Goal: Task Accomplishment & Management: Use online tool/utility

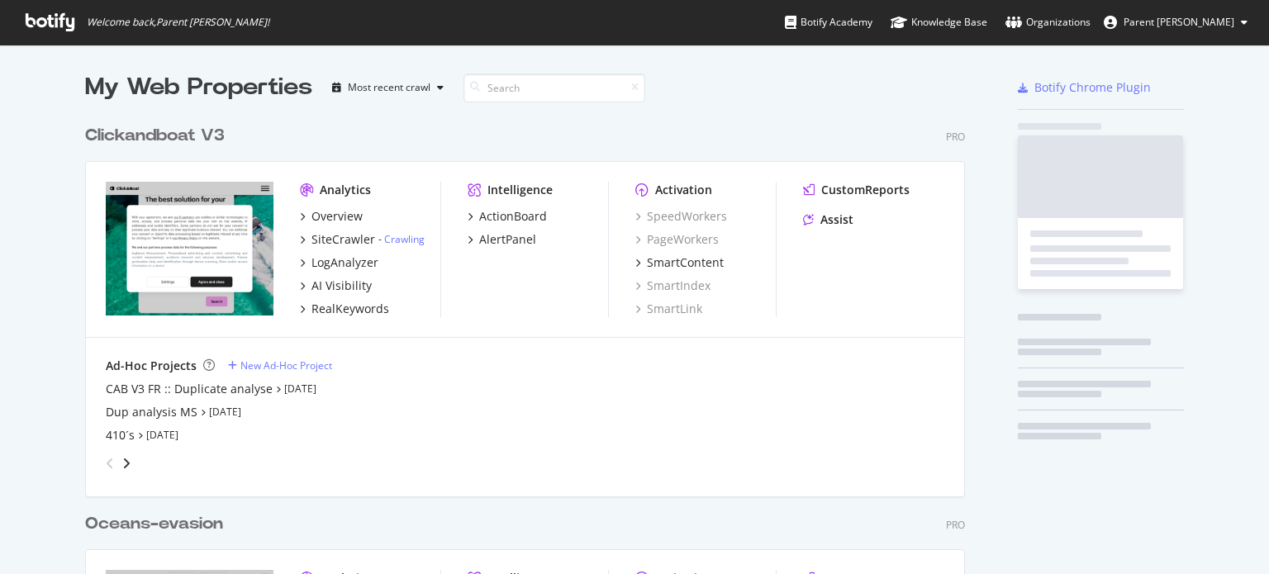
scroll to position [1099, 881]
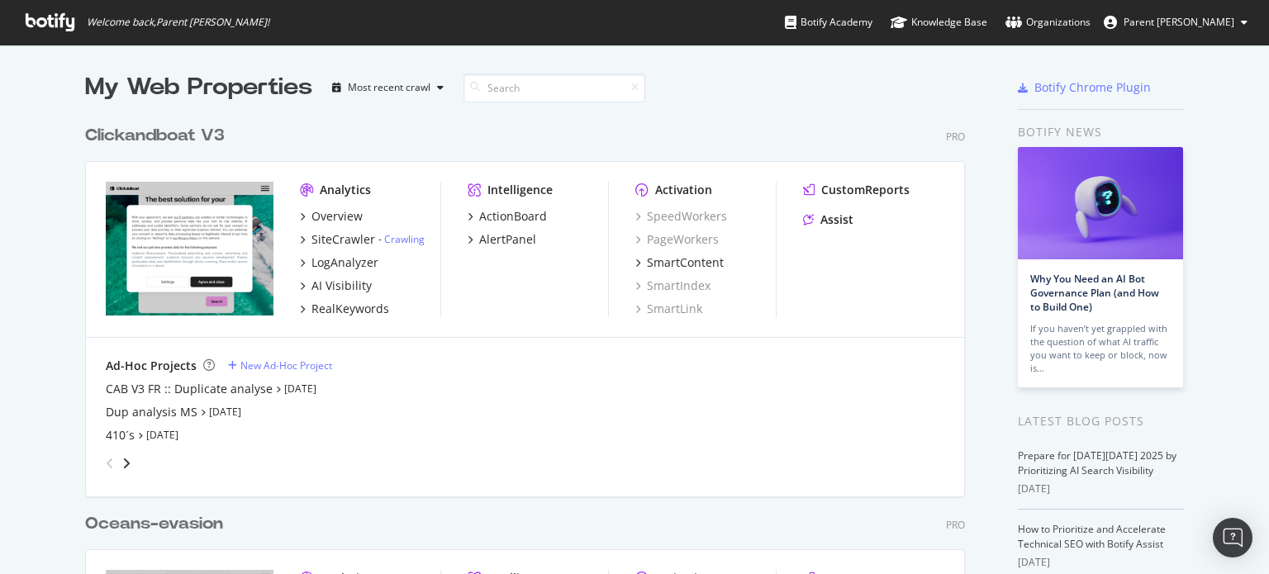
click at [196, 134] on div "Clickandboat V3" at bounding box center [155, 136] width 140 height 24
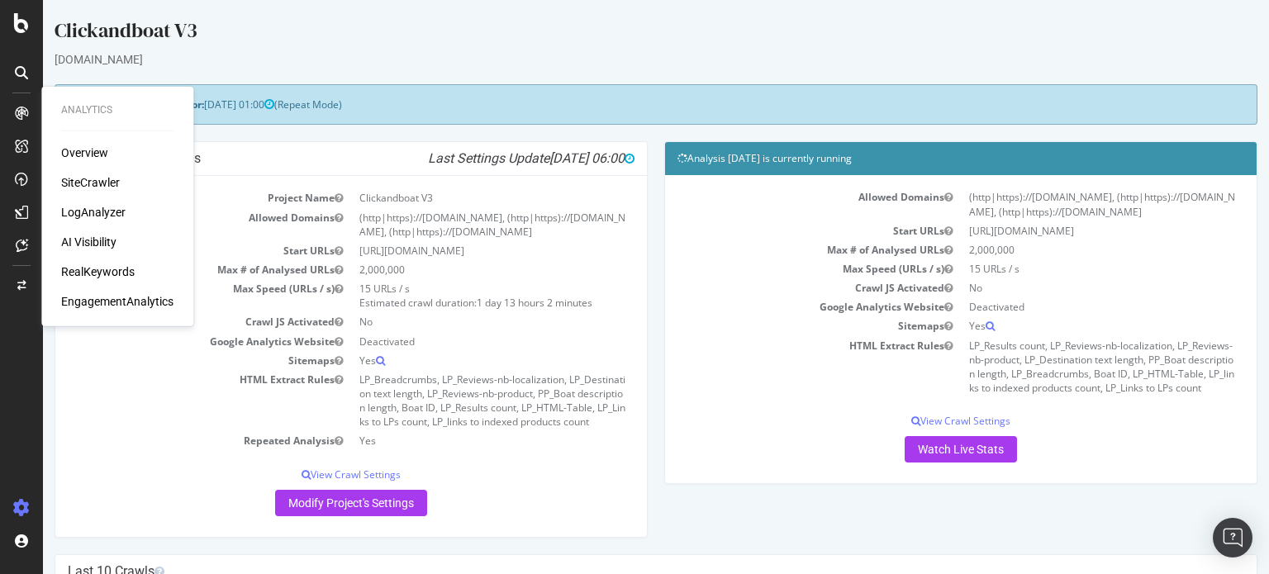
click at [97, 181] on div "SiteCrawler" at bounding box center [90, 182] width 59 height 17
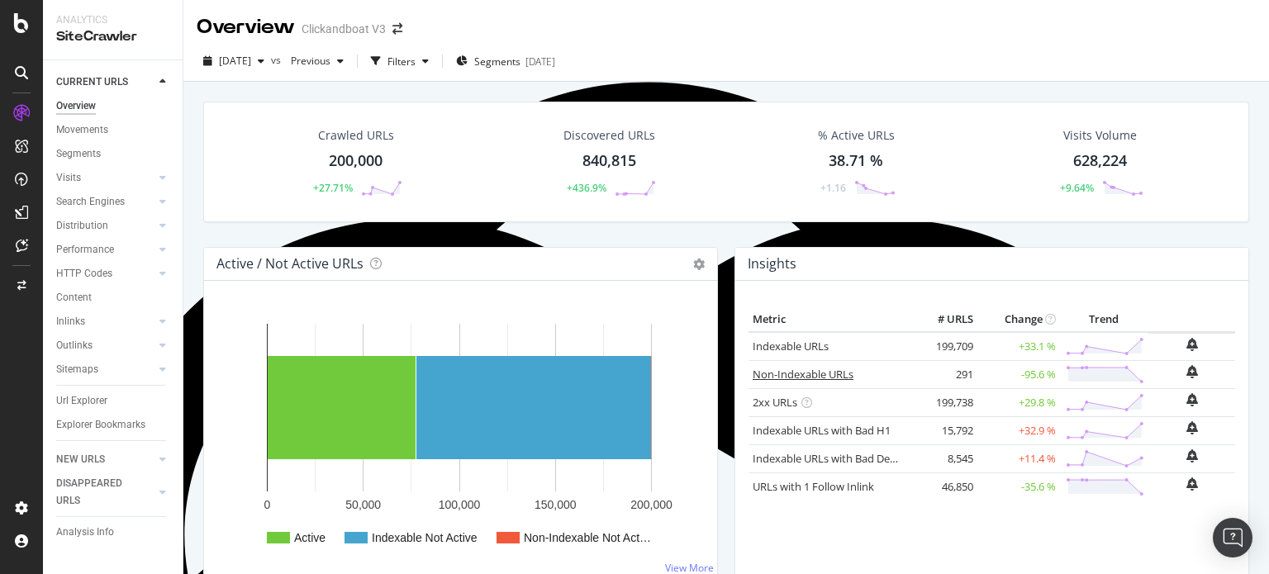
click at [829, 369] on link "Non-Indexable URLs" at bounding box center [803, 374] width 101 height 15
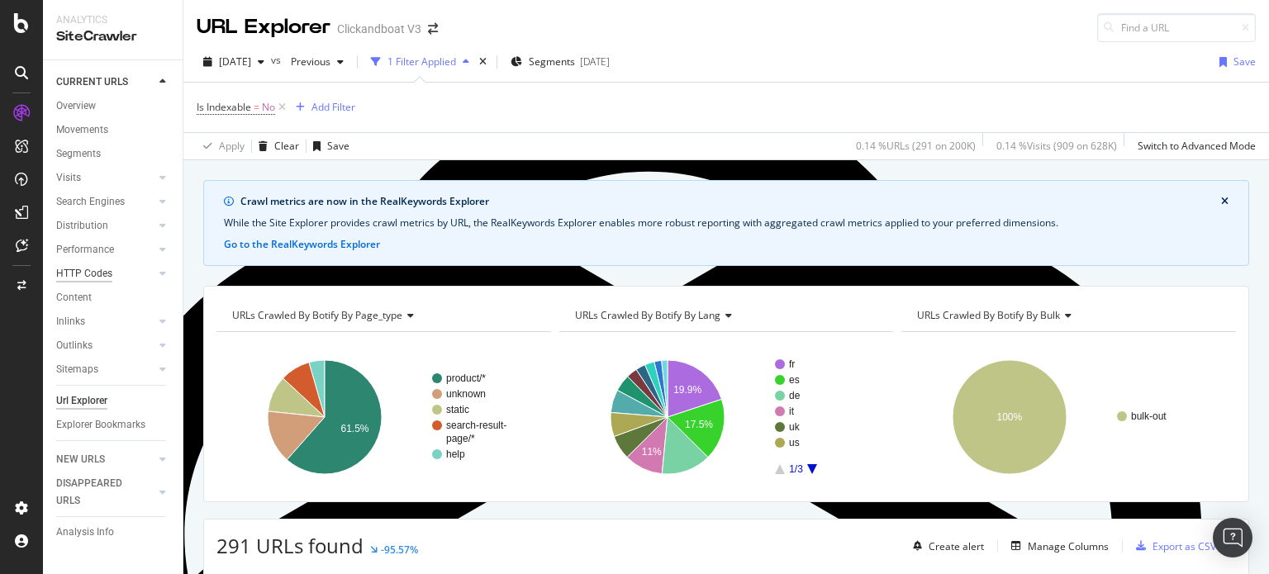
click at [103, 274] on div "HTTP Codes" at bounding box center [84, 273] width 56 height 17
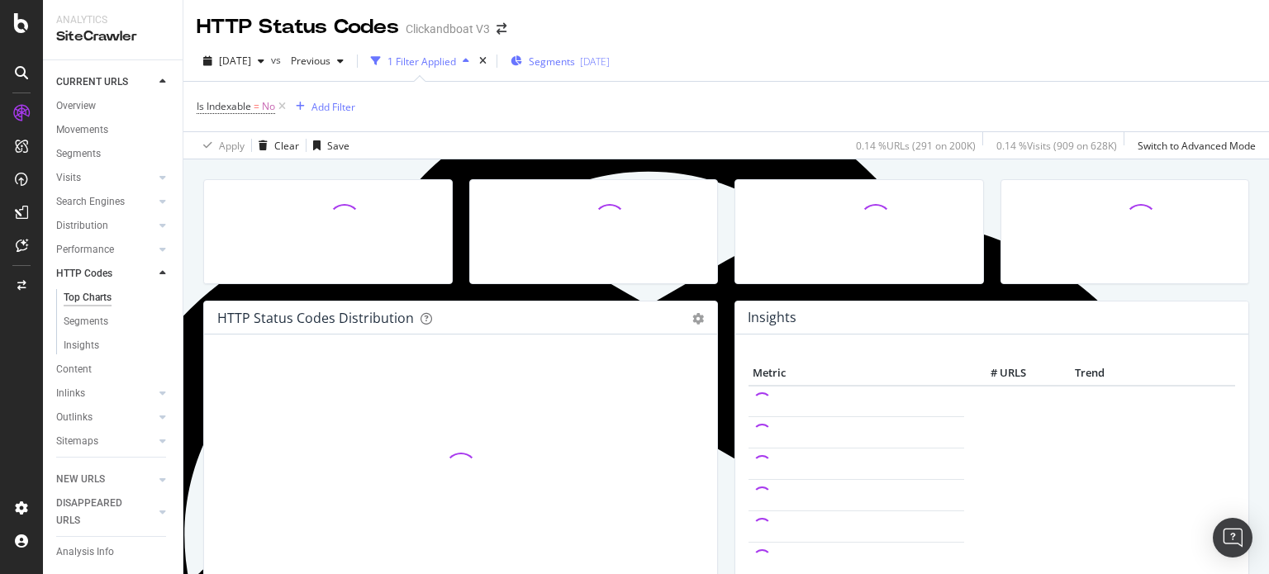
click at [575, 56] on span "Segments" at bounding box center [552, 62] width 46 height 14
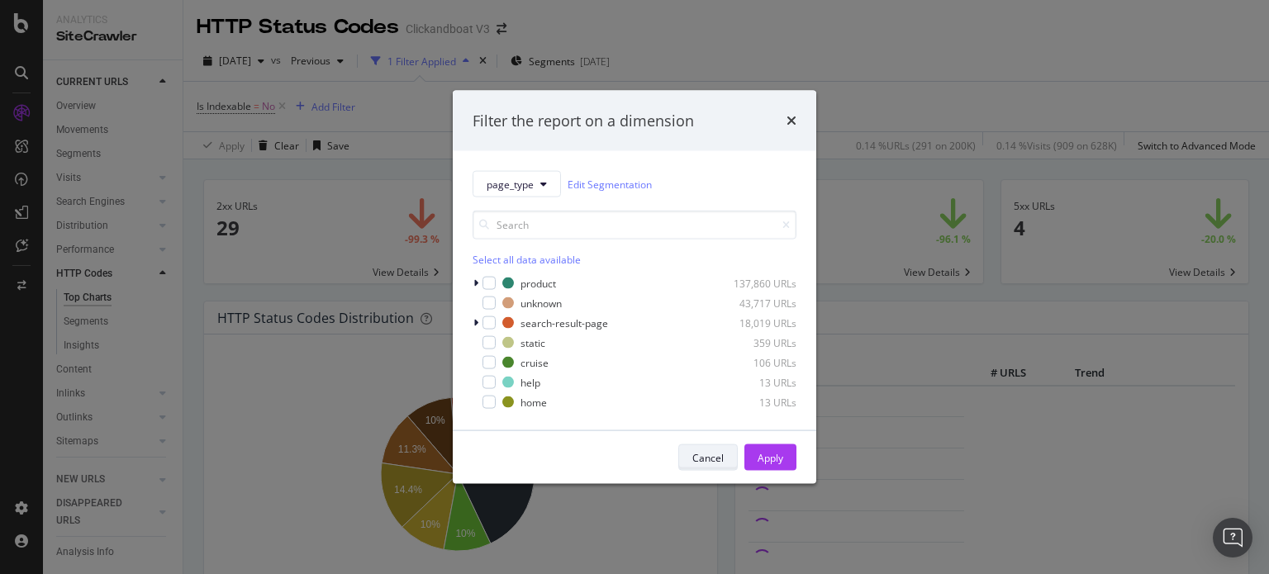
click at [691, 449] on button "Cancel" at bounding box center [707, 457] width 59 height 26
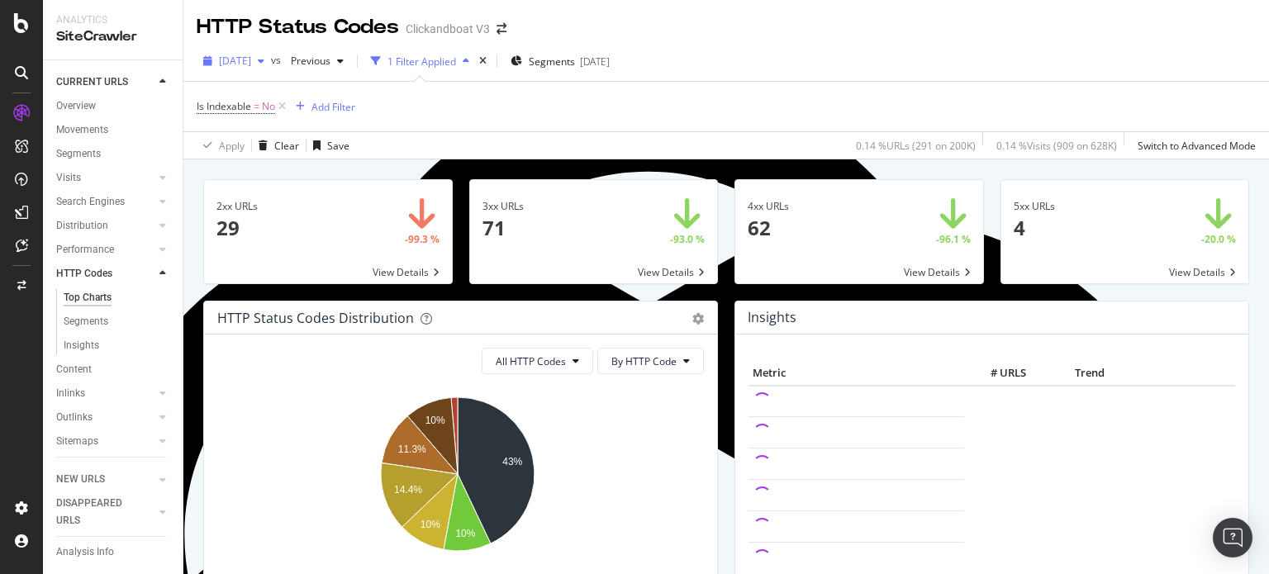
click at [251, 56] on span "[DATE]" at bounding box center [235, 61] width 32 height 14
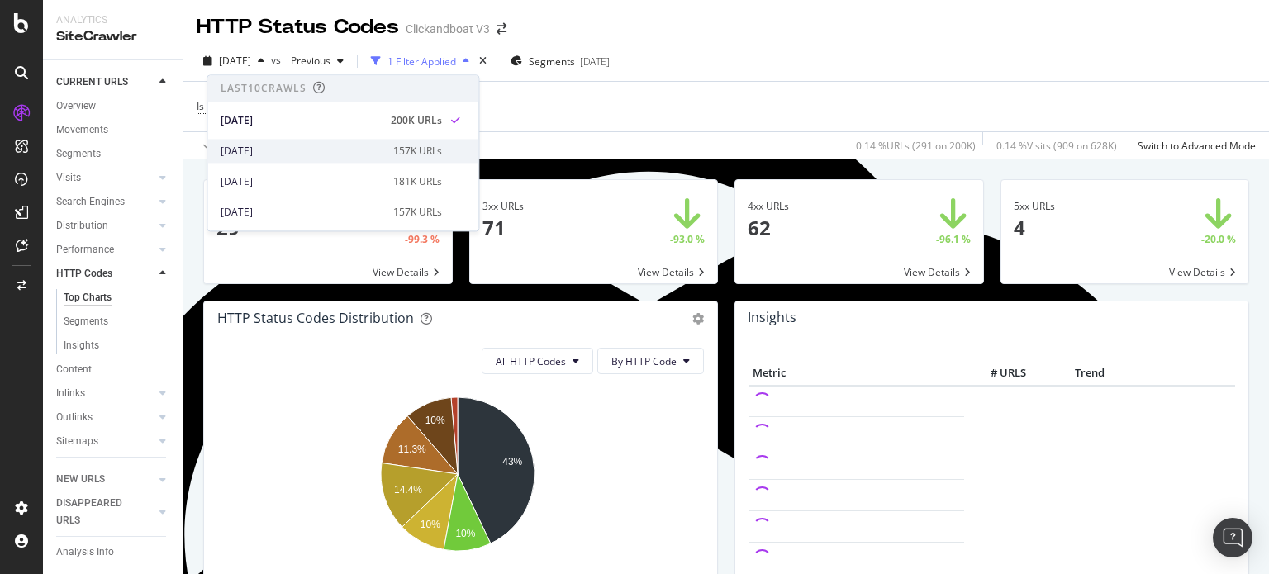
click at [296, 142] on div "[DATE] 157K URLs" at bounding box center [342, 151] width 271 height 24
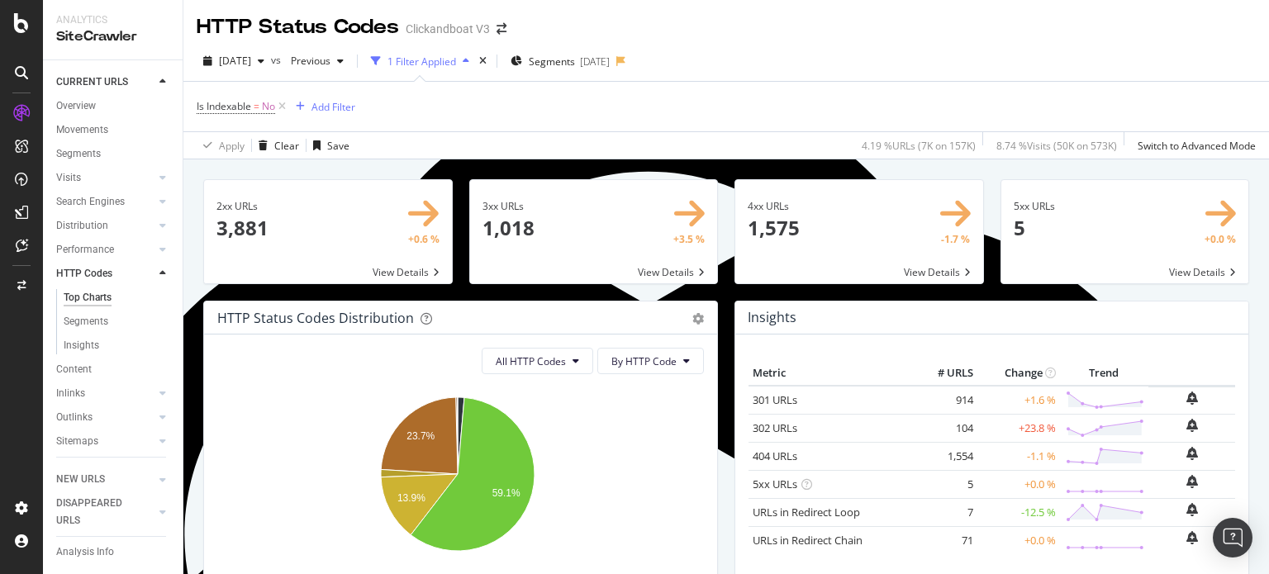
click at [782, 227] on span at bounding box center [859, 231] width 248 height 103
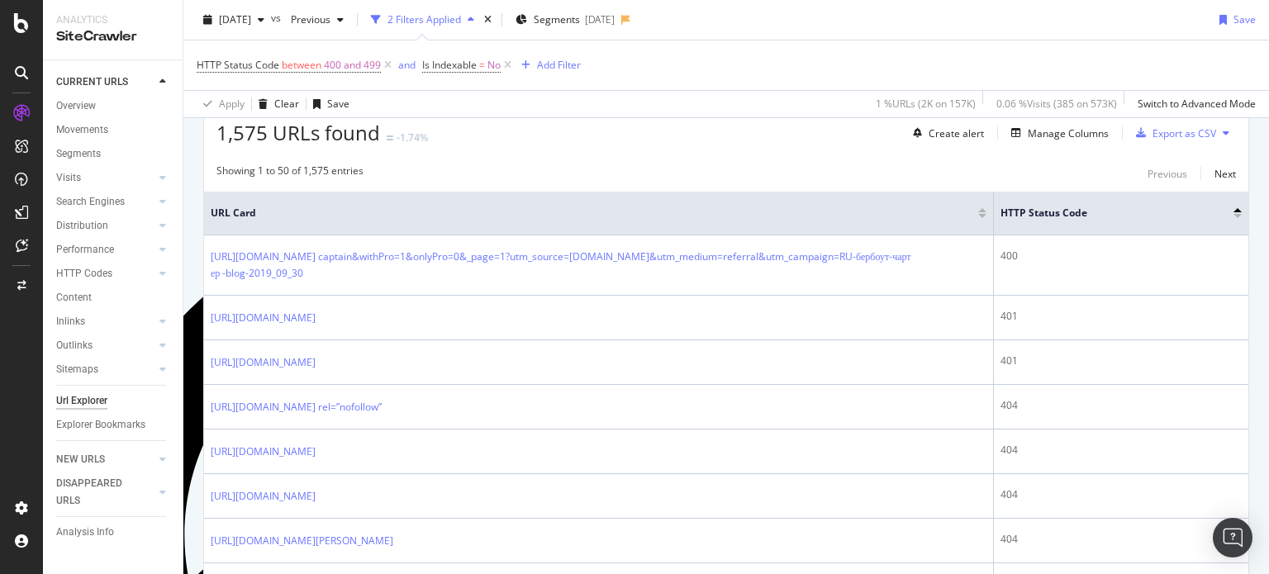
scroll to position [330, 0]
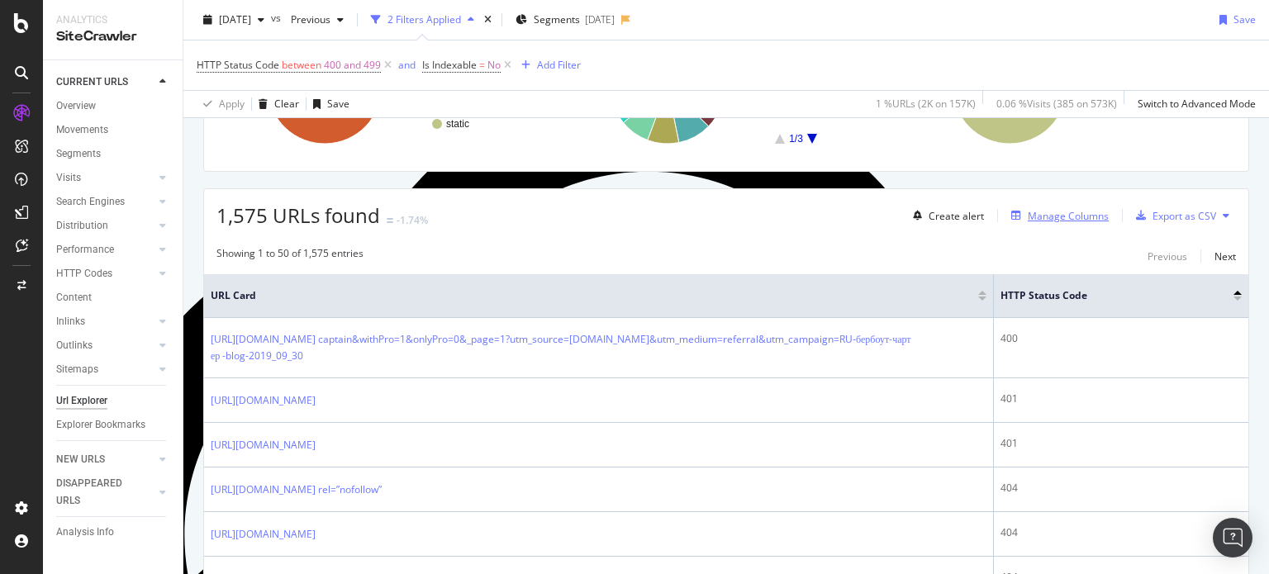
click at [1051, 212] on div "Manage Columns" at bounding box center [1068, 216] width 81 height 14
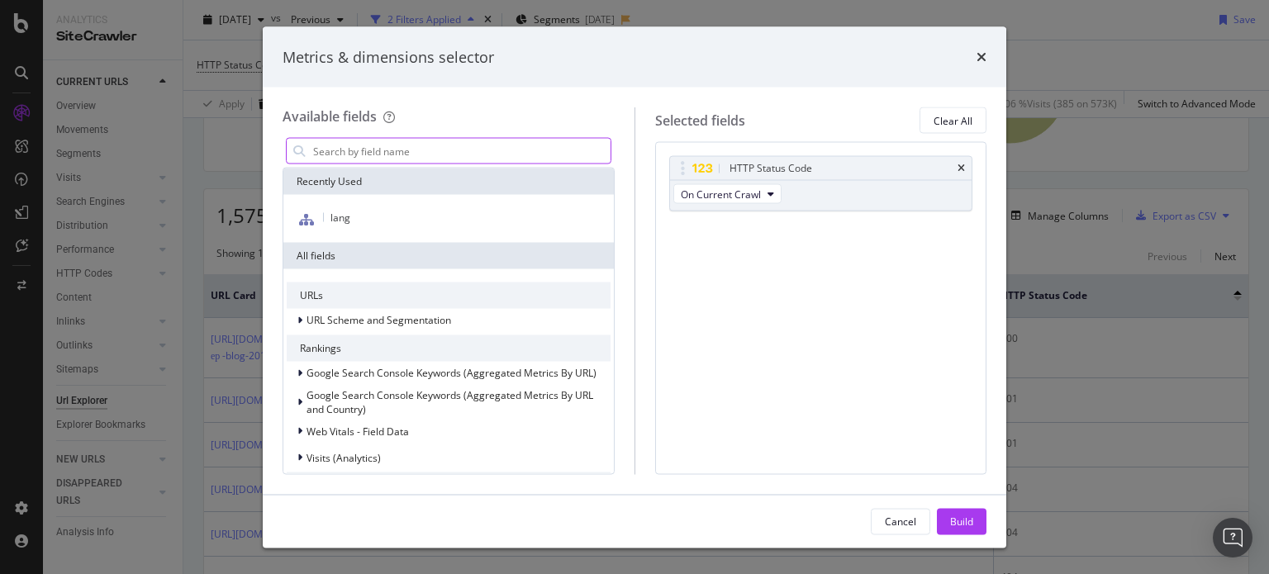
click at [372, 154] on input "Full Page" at bounding box center [460, 151] width 299 height 25
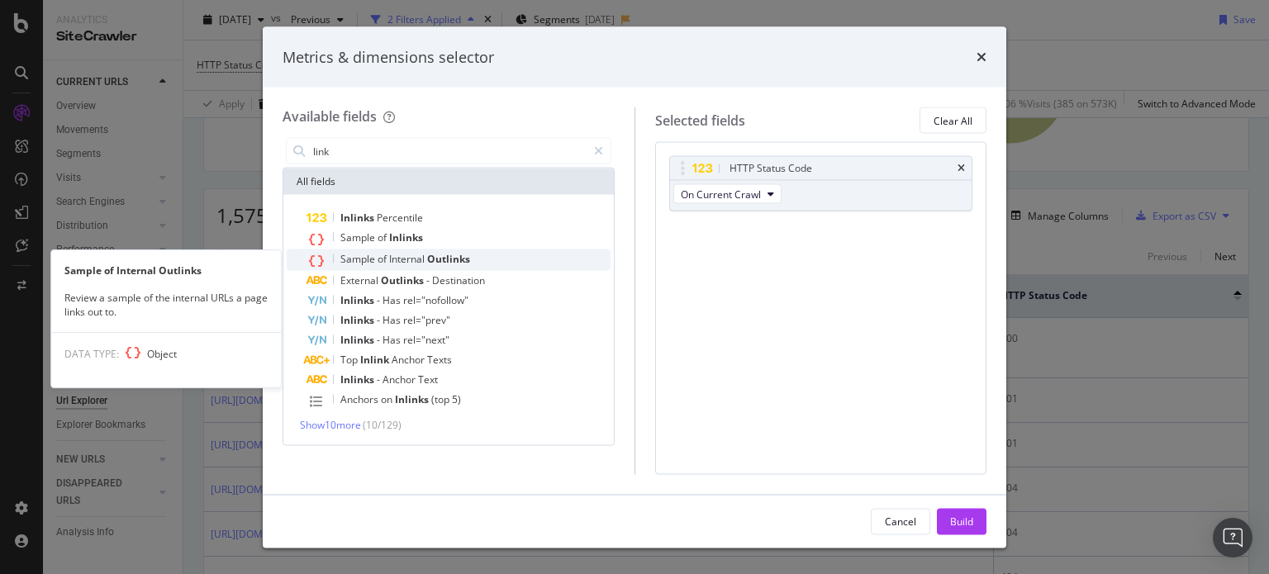
type input "link"
click at [367, 261] on span "Sample" at bounding box center [358, 259] width 37 height 14
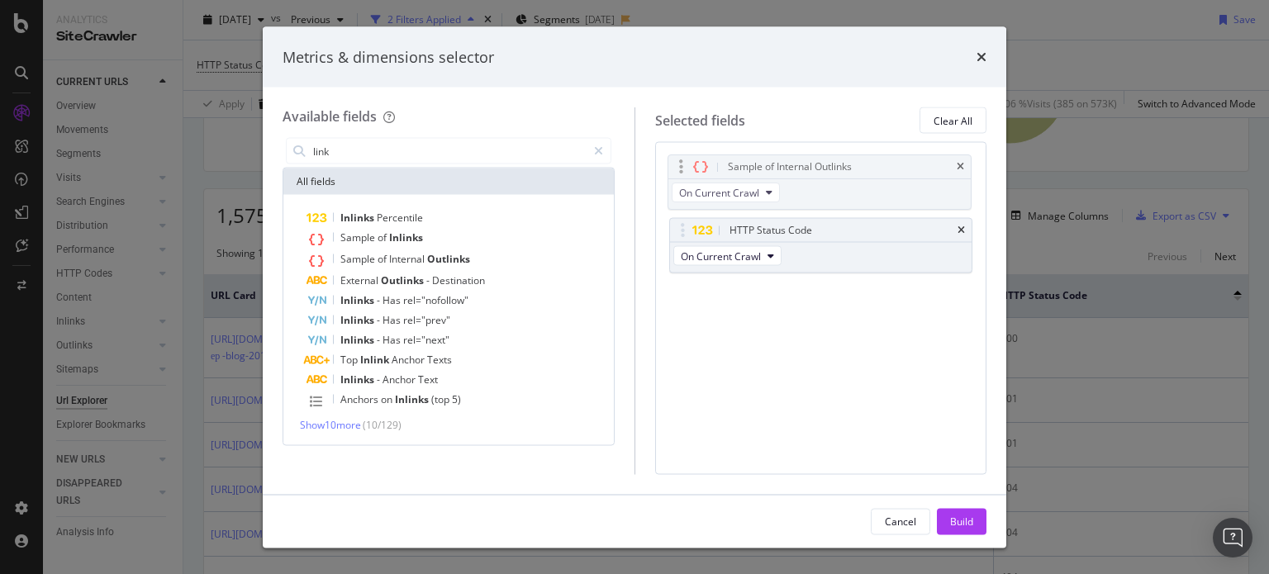
drag, startPoint x: 682, startPoint y: 227, endPoint x: 681, endPoint y: 164, distance: 62.8
click at [681, 164] on body "Analytics SiteCrawler CURRENT URLS Overview Movements Segments Visits Analysis …" at bounding box center [634, 287] width 1269 height 574
click at [966, 519] on div "Build" at bounding box center [961, 521] width 23 height 14
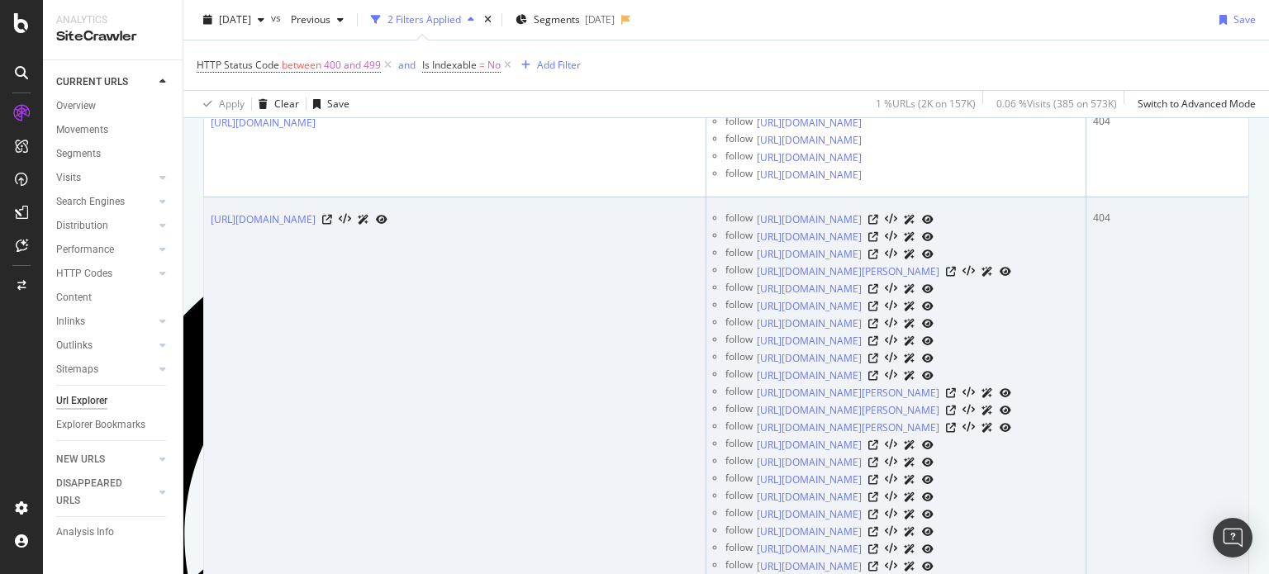
scroll to position [1074, 0]
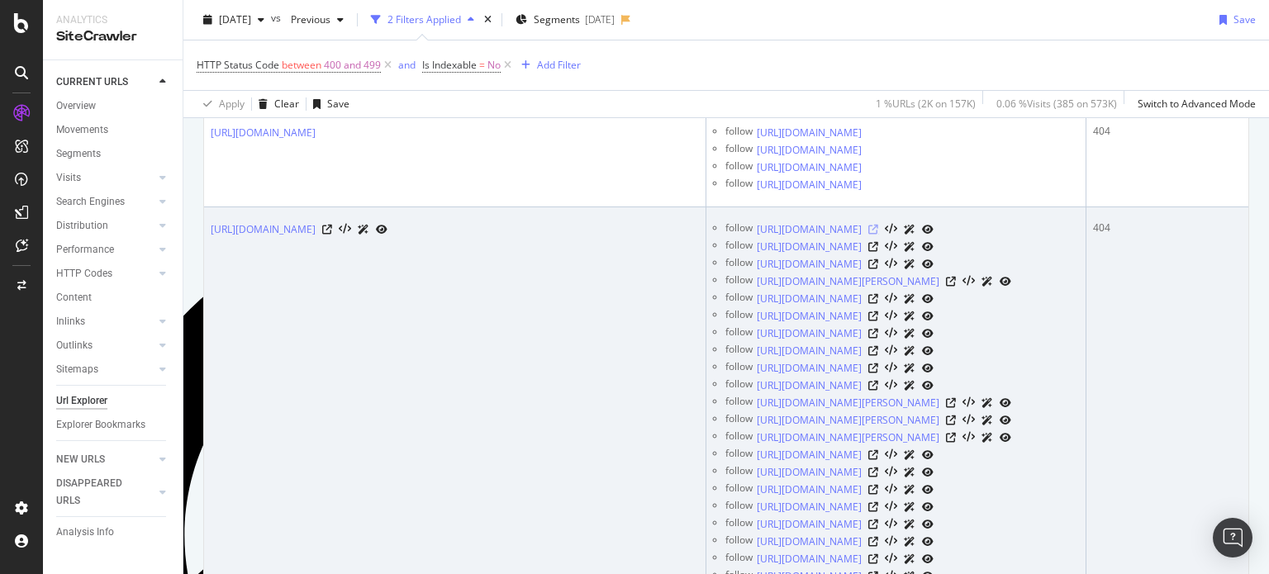
click at [878, 235] on icon at bounding box center [873, 230] width 10 height 10
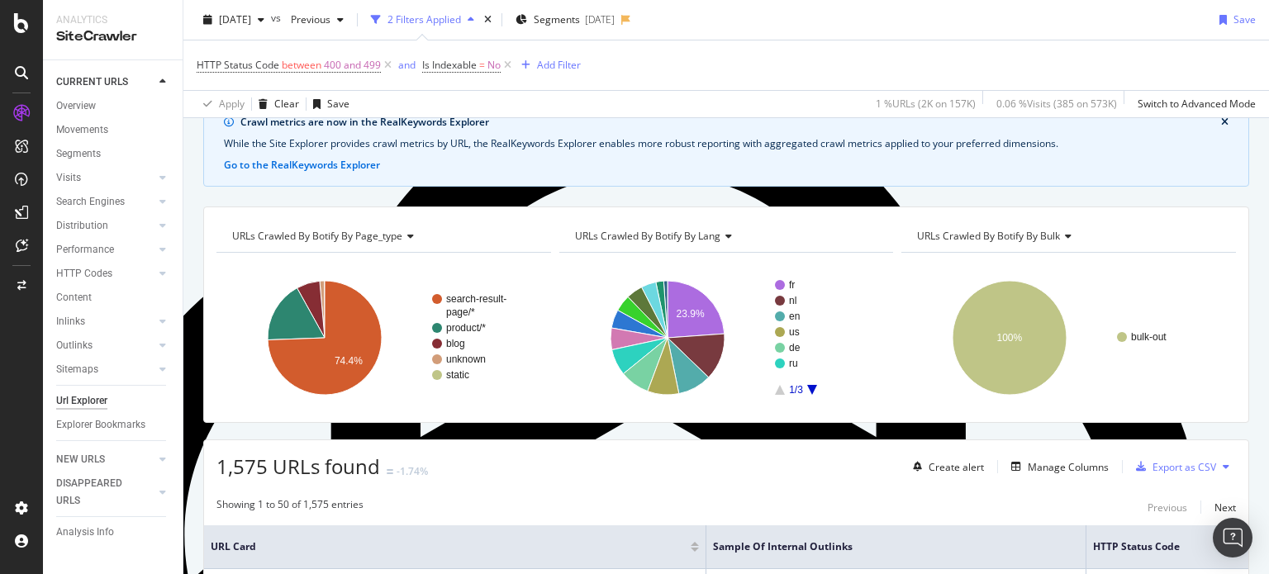
scroll to position [165, 0]
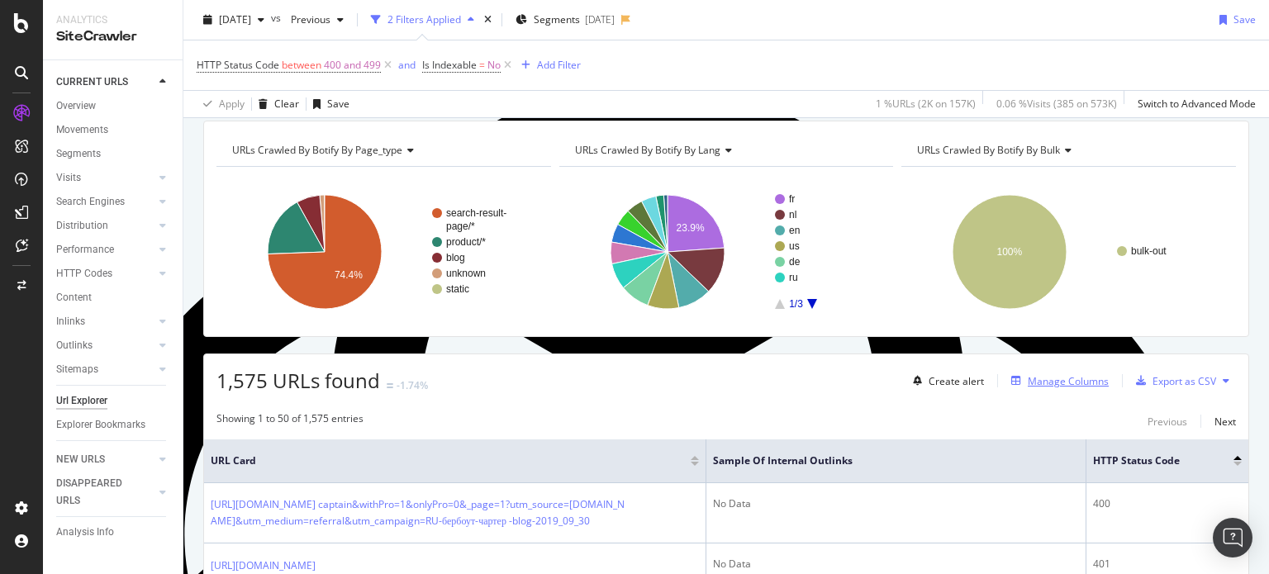
click at [1029, 376] on div "Manage Columns" at bounding box center [1068, 381] width 81 height 14
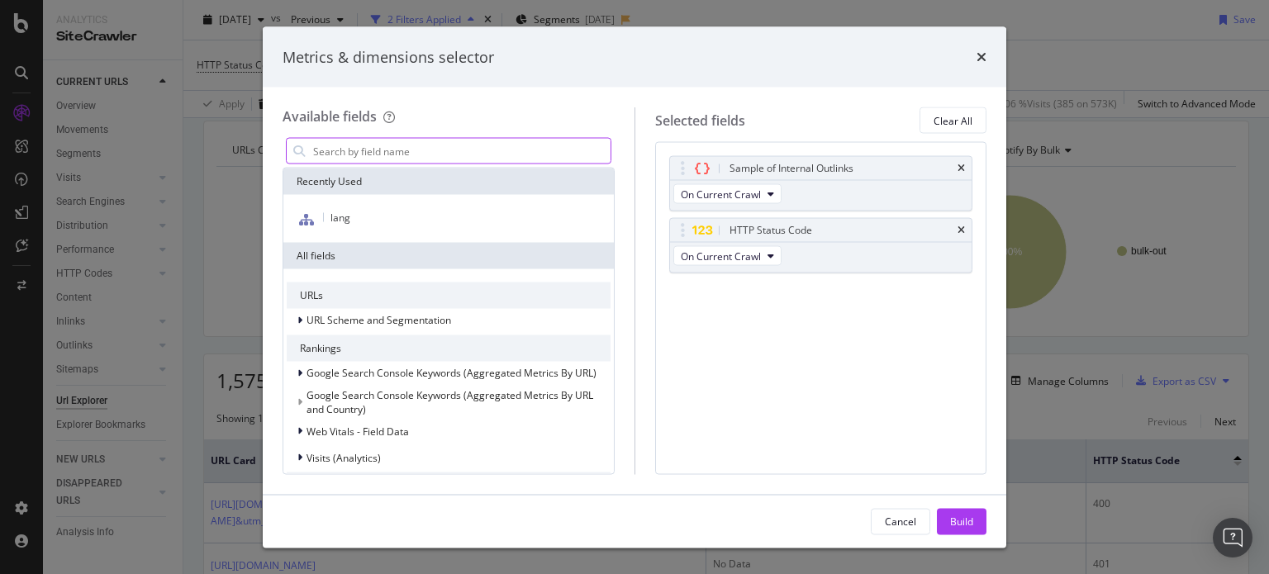
click at [390, 141] on input "Full Page" at bounding box center [460, 151] width 299 height 25
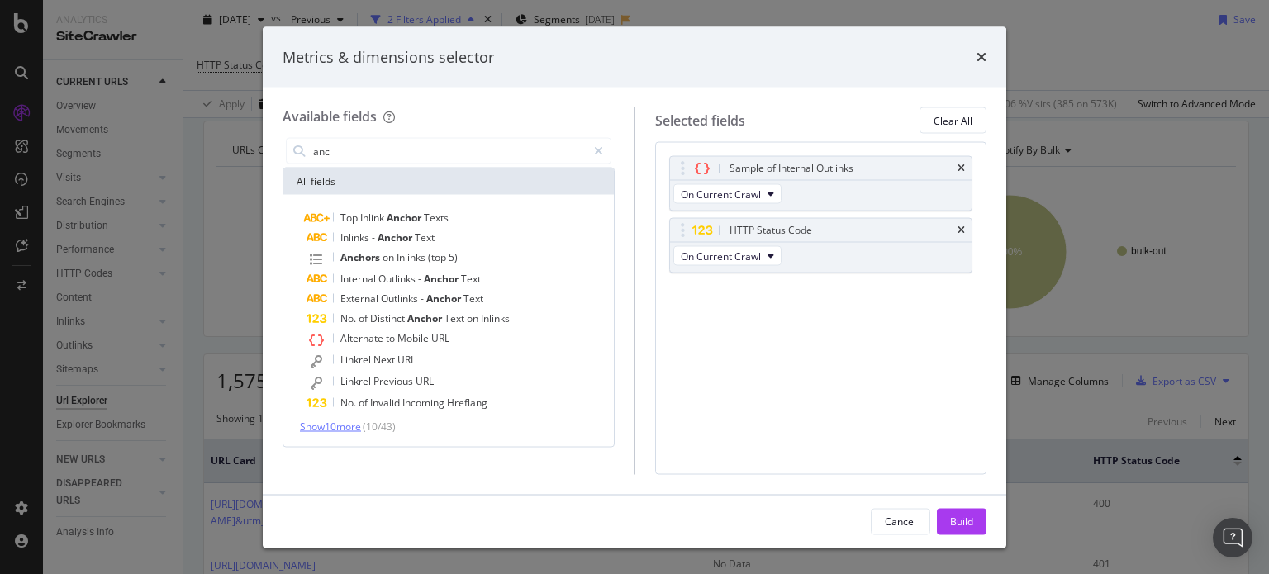
type input "anc"
click at [350, 426] on span "Show 10 more" at bounding box center [330, 427] width 61 height 14
type textarea "anc"
click at [368, 157] on input "anc" at bounding box center [448, 151] width 275 height 25
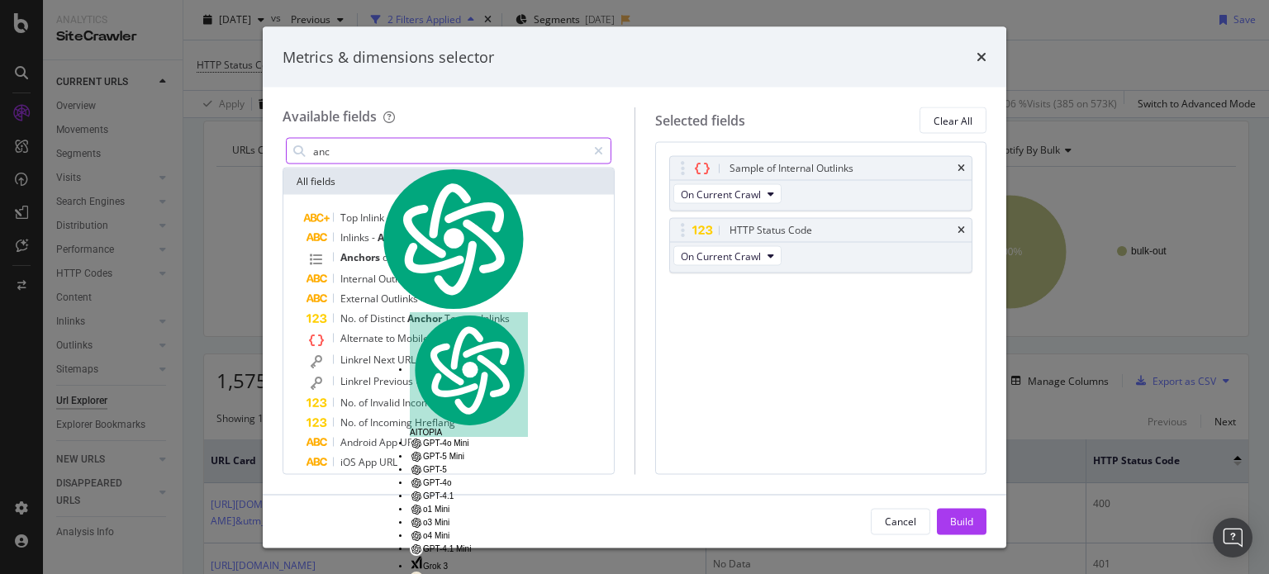
click at [367, 154] on input "anc" at bounding box center [448, 151] width 275 height 25
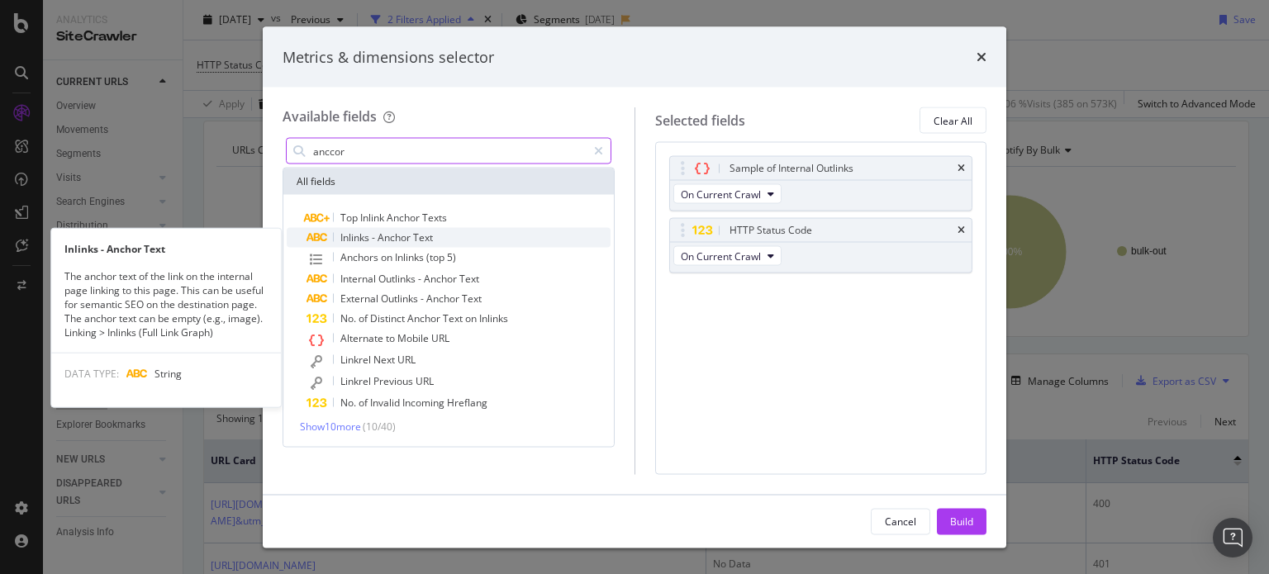
type input "anccor"
click at [430, 237] on span "Text" at bounding box center [423, 237] width 20 height 14
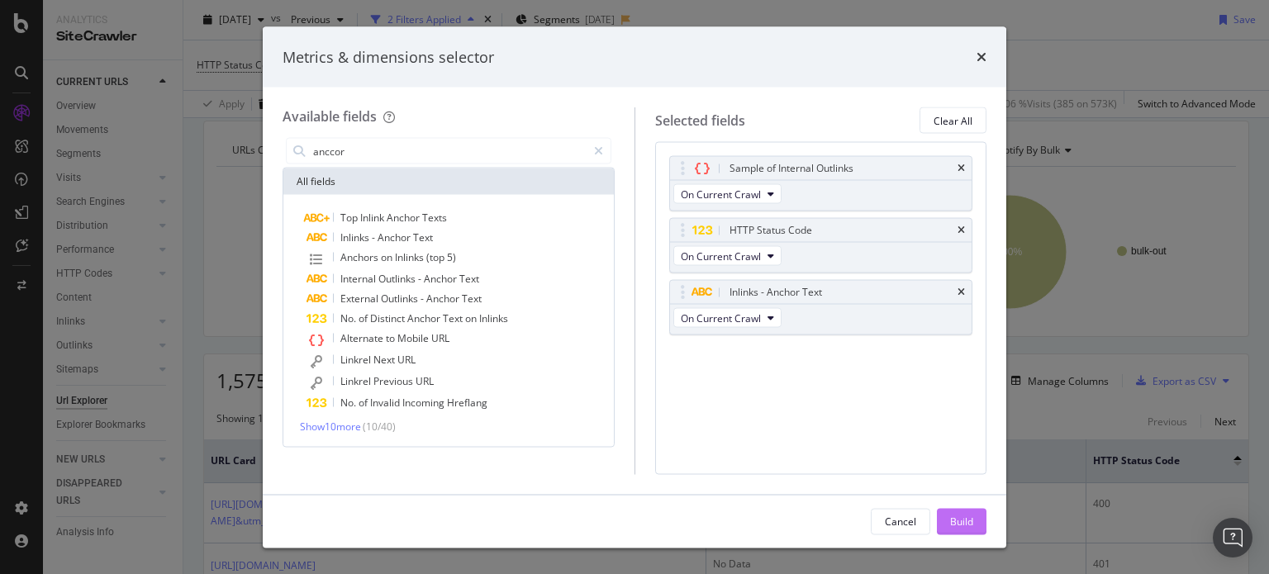
click at [965, 525] on div "Build" at bounding box center [961, 521] width 23 height 14
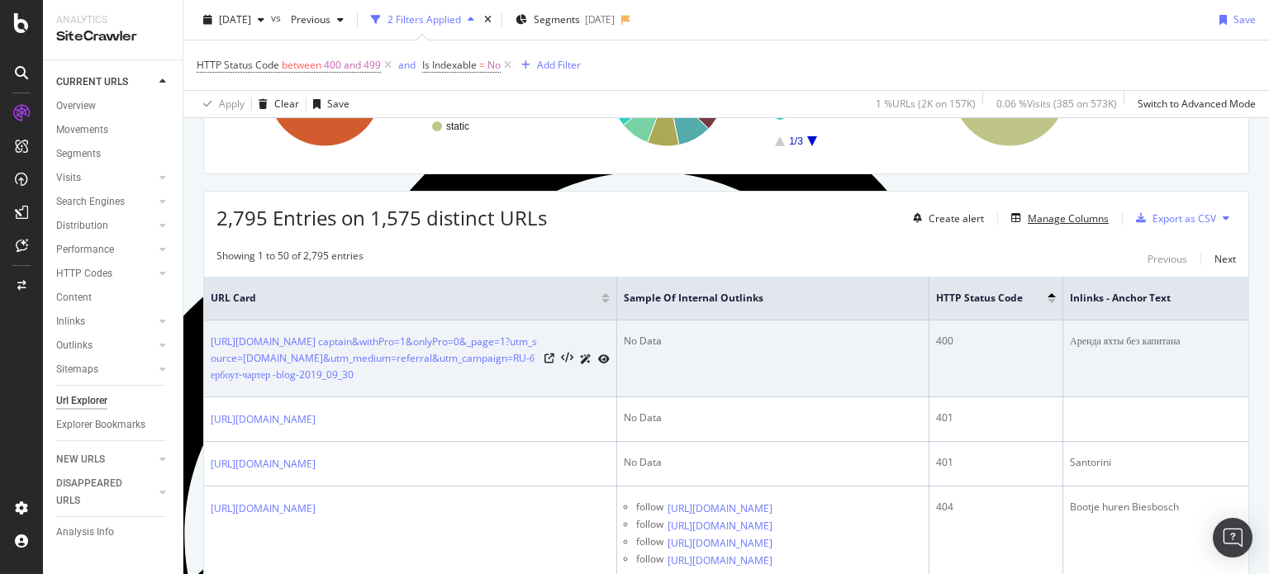
scroll to position [496, 0]
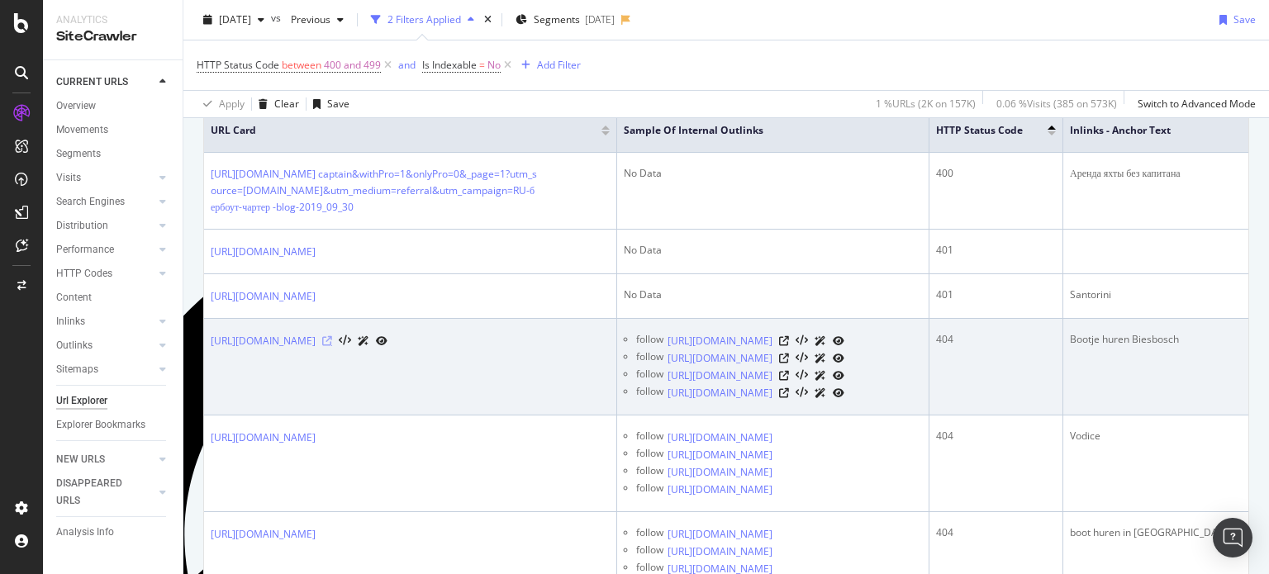
click at [332, 346] on icon at bounding box center [327, 341] width 10 height 10
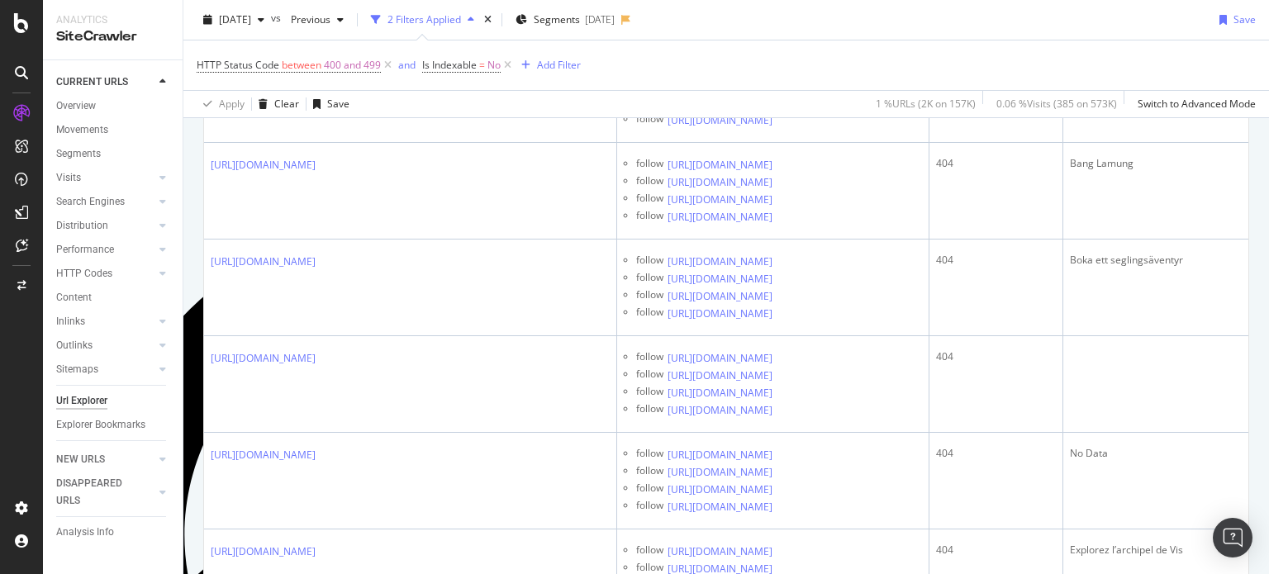
scroll to position [2148, 0]
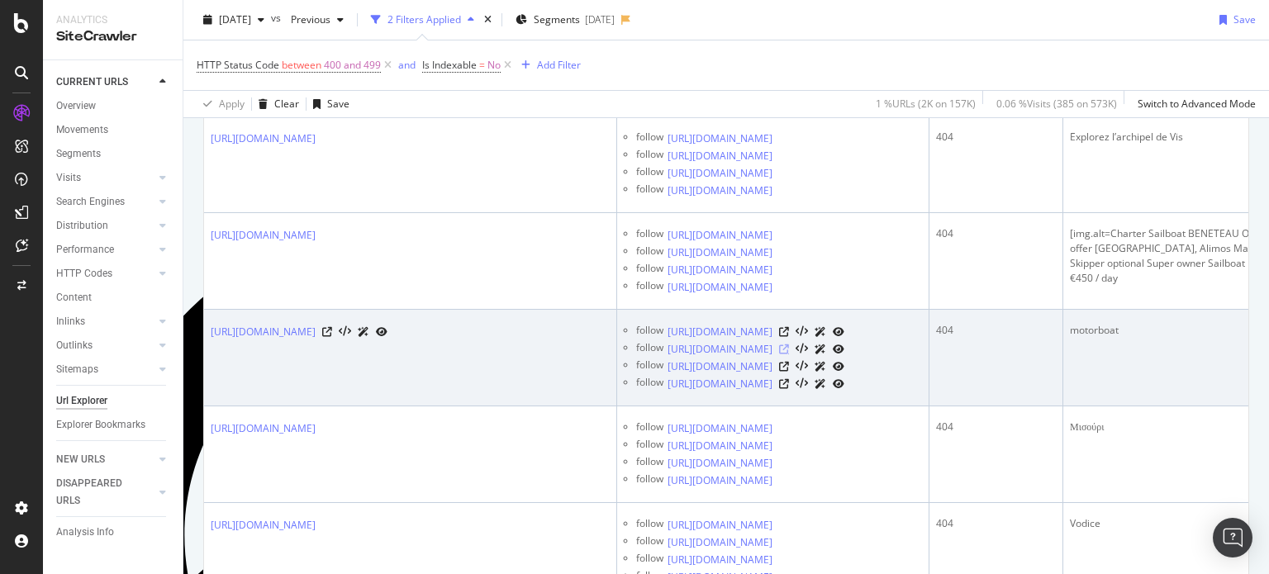
click at [789, 354] on icon at bounding box center [784, 350] width 10 height 10
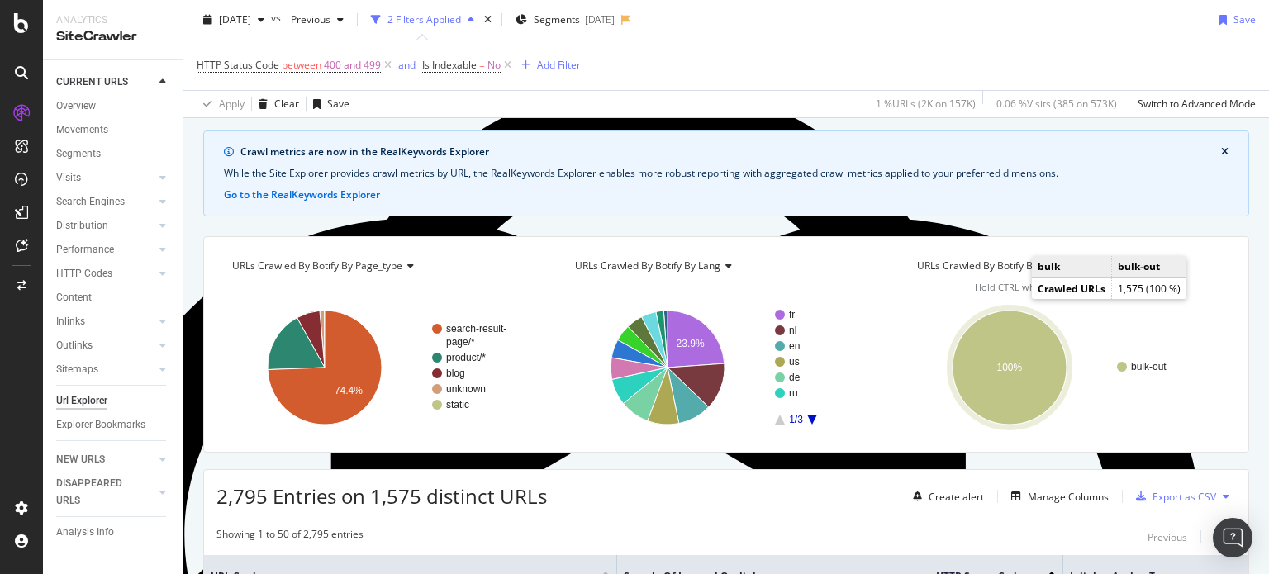
scroll to position [248, 0]
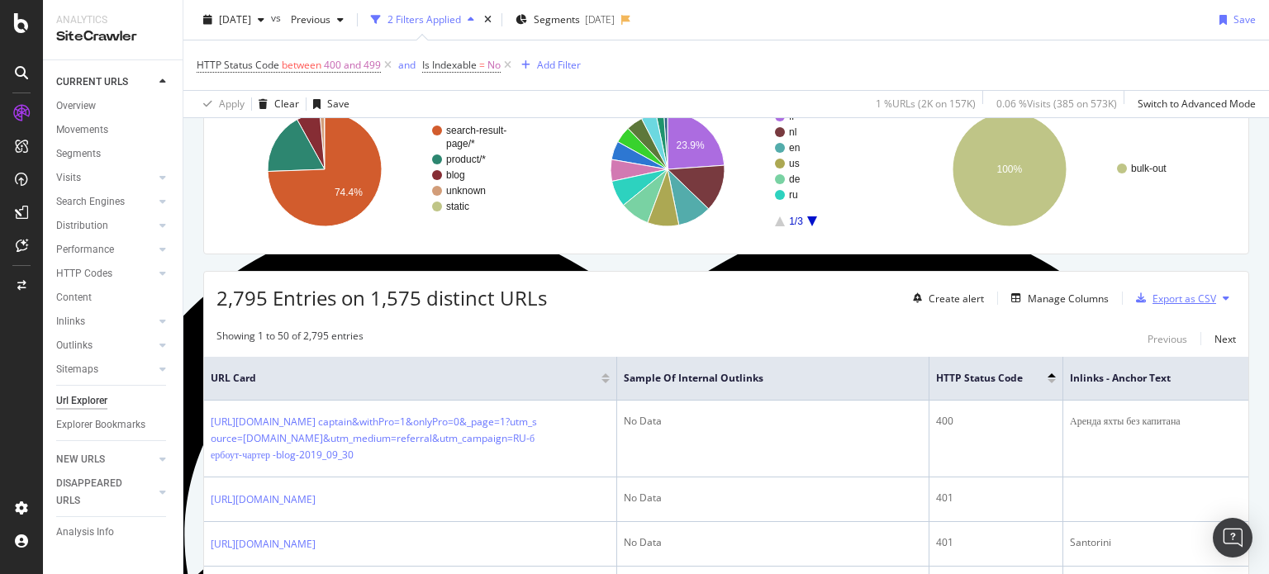
click at [1152, 297] on div "Export as CSV" at bounding box center [1184, 299] width 64 height 14
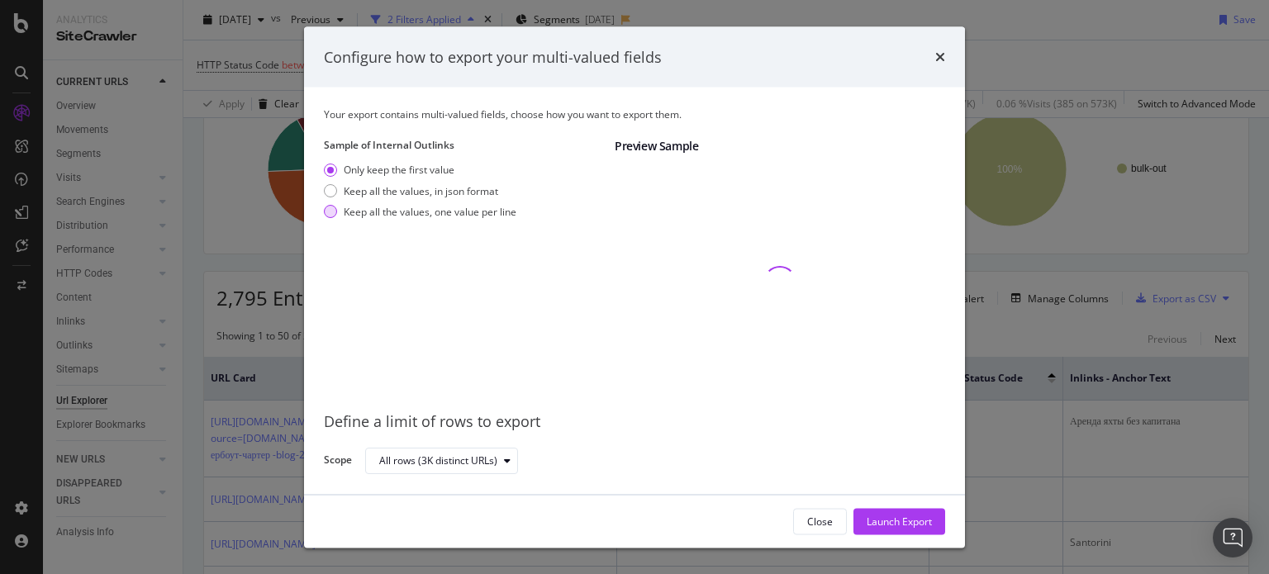
click at [435, 213] on div "Keep all the values, one value per line" at bounding box center [430, 211] width 173 height 14
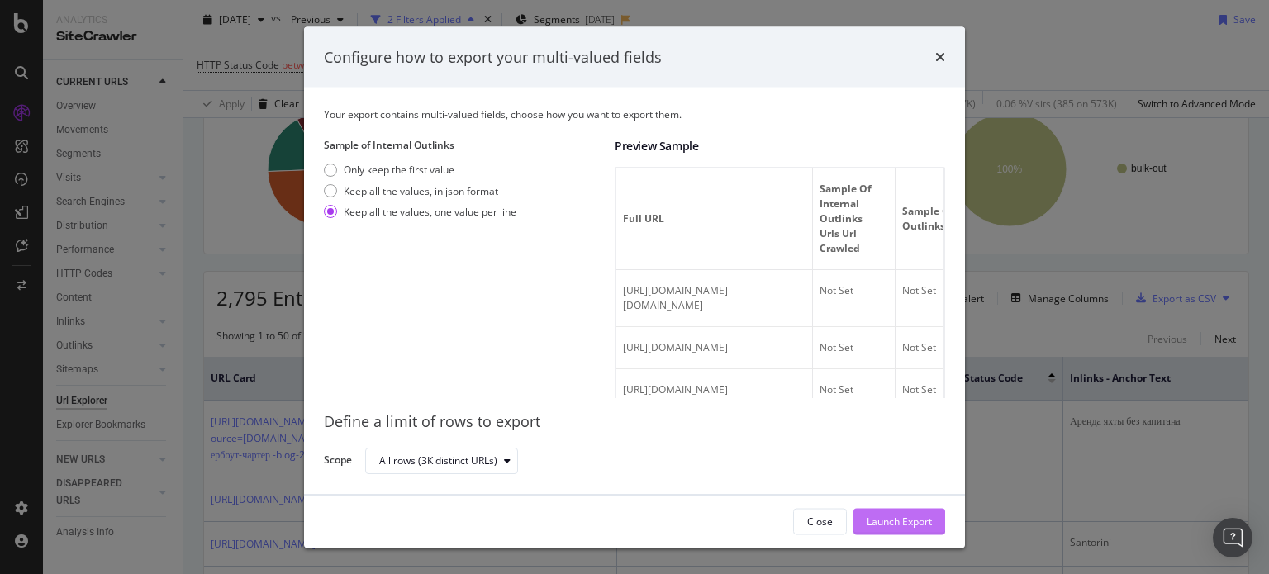
click at [935, 526] on button "Launch Export" at bounding box center [899, 521] width 92 height 26
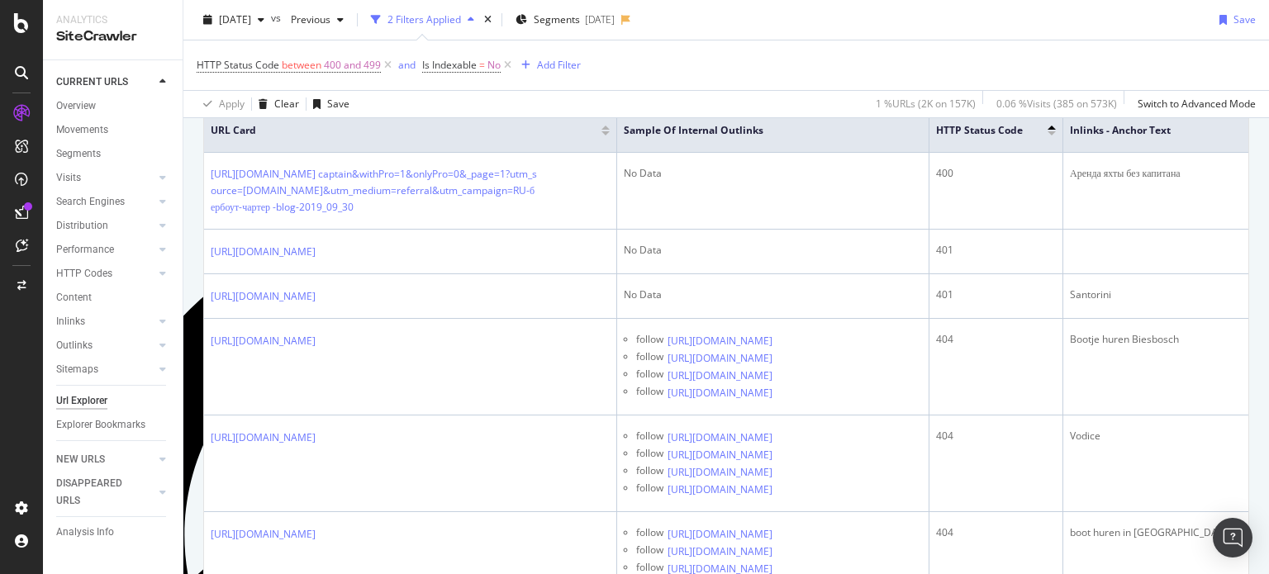
scroll to position [744, 0]
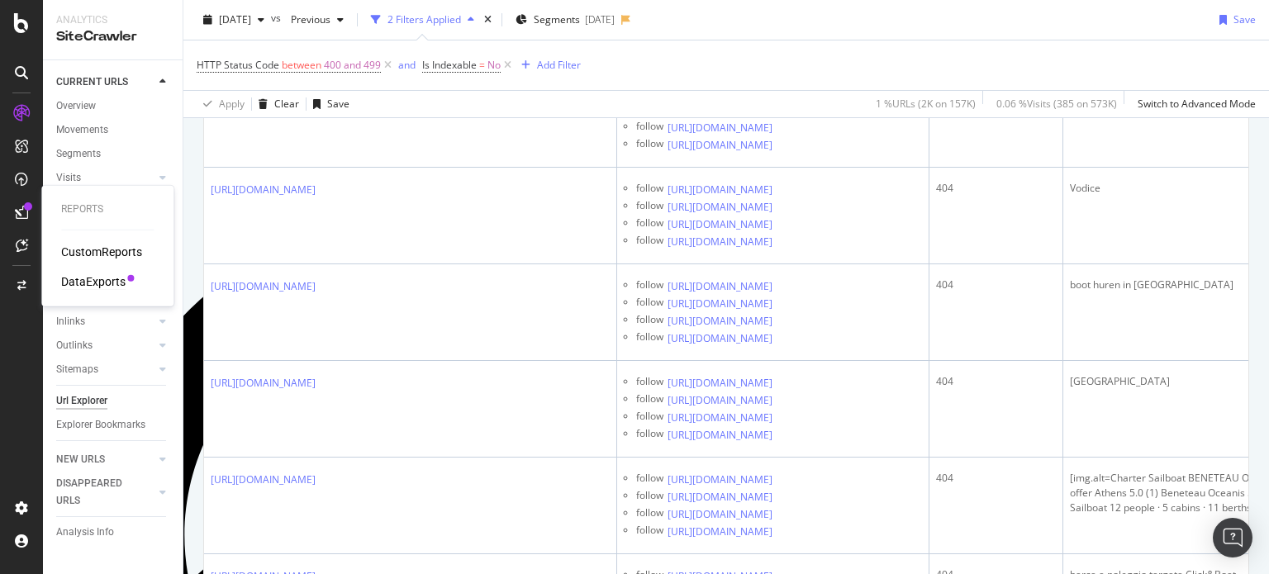
click at [101, 287] on div "DataExports" at bounding box center [93, 281] width 64 height 17
